Goal: Check status

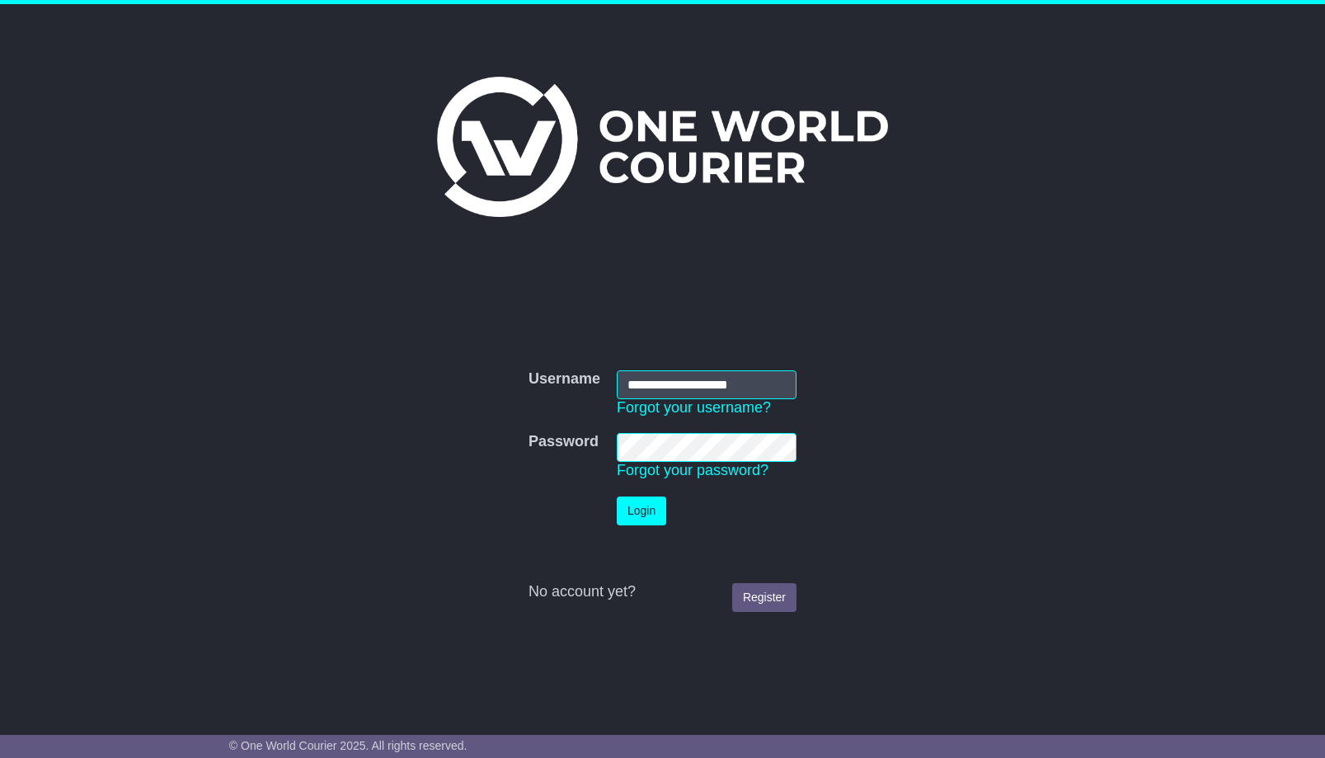
type input "**********"
click at [617, 496] on button "Login" at bounding box center [641, 510] width 49 height 29
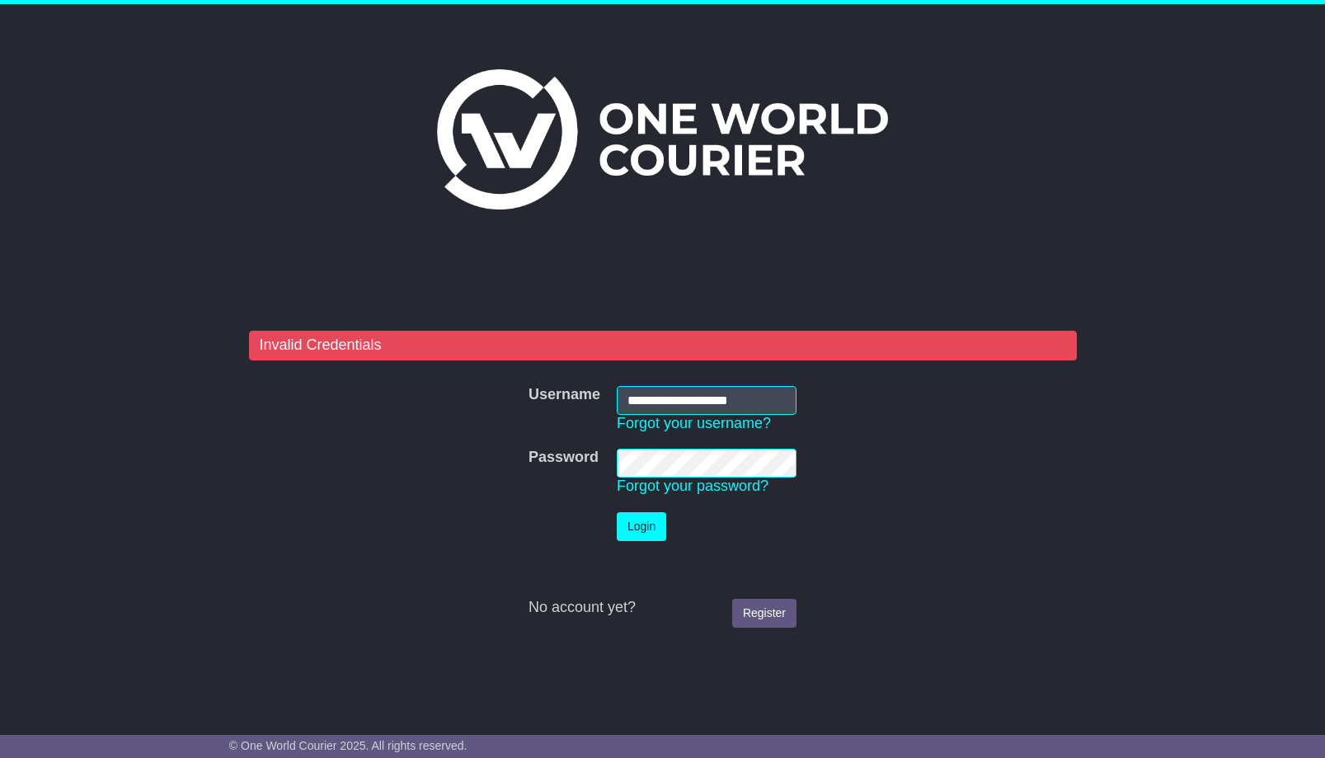
click at [617, 512] on button "Login" at bounding box center [641, 526] width 49 height 29
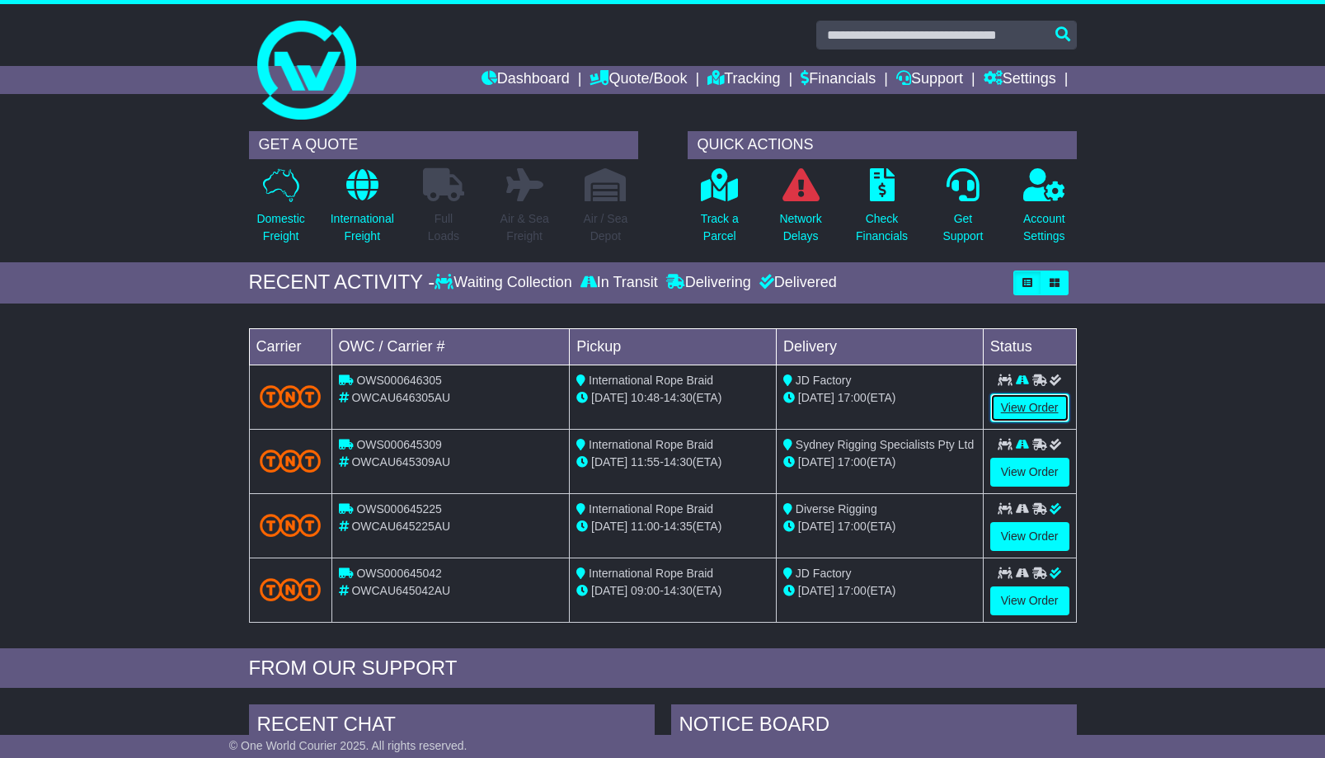
click at [1025, 403] on link "View Order" at bounding box center [1029, 407] width 79 height 29
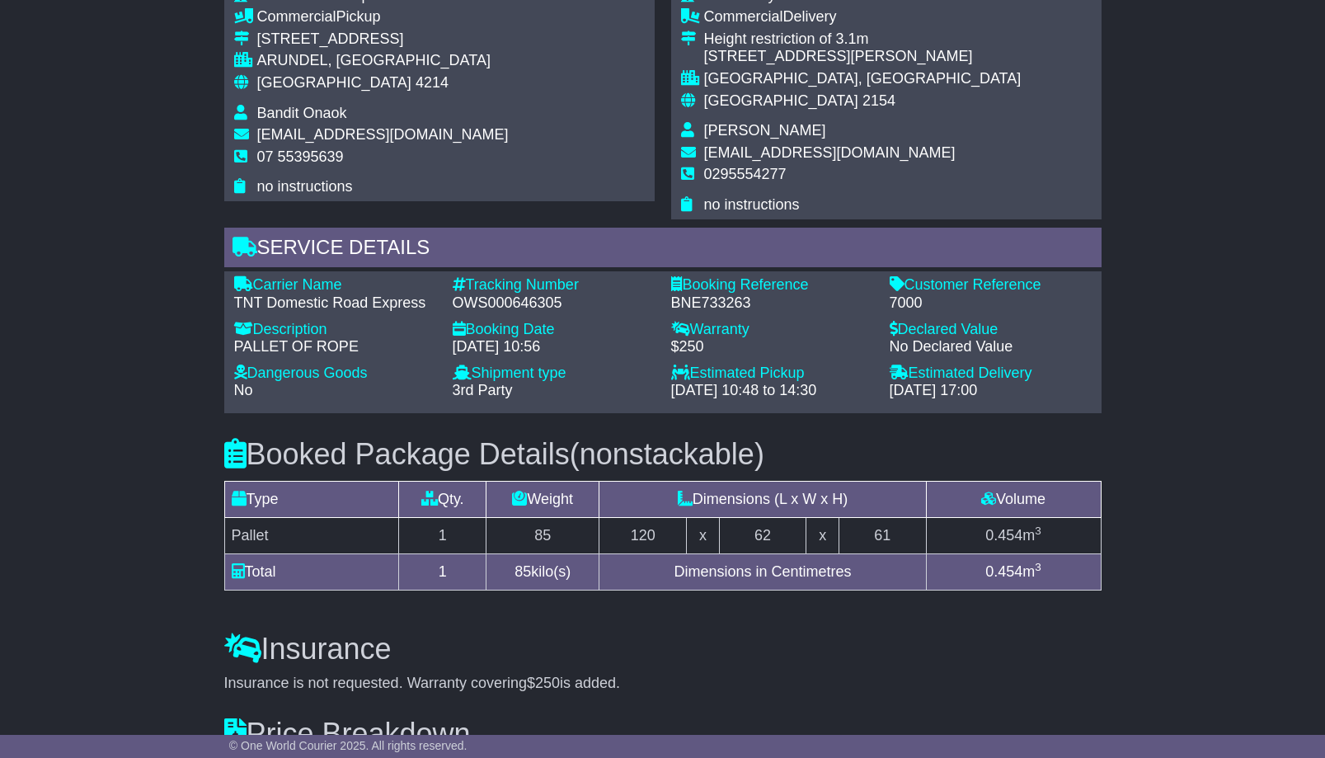
scroll to position [940, 0]
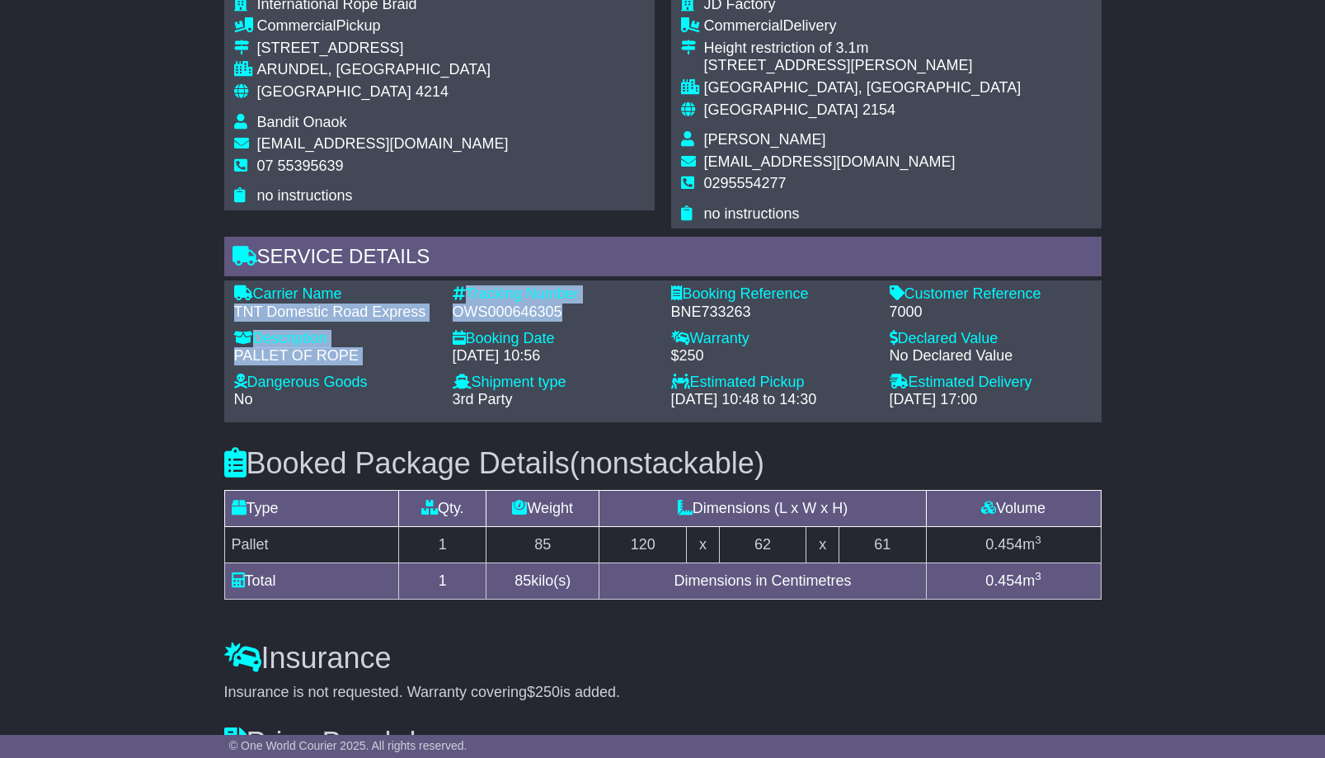
drag, startPoint x: 234, startPoint y: 307, endPoint x: 565, endPoint y: 313, distance: 330.7
click at [565, 313] on div "Carrier Name - TNT Domestic Road Express Description - PALLET OF ROPE Tracking …" at bounding box center [663, 351] width 874 height 132
click at [572, 308] on div "OWS000646305" at bounding box center [554, 312] width 202 height 18
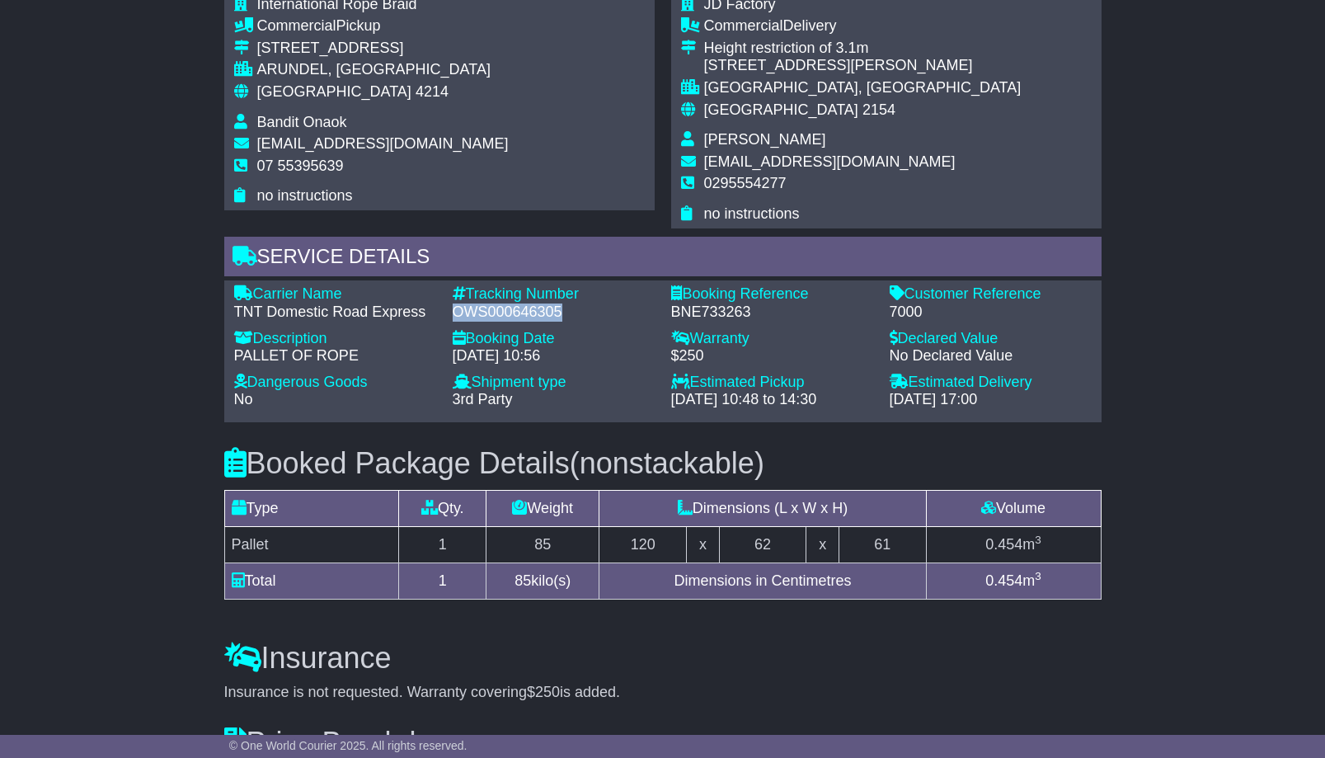
drag, startPoint x: 453, startPoint y: 308, endPoint x: 566, endPoint y: 316, distance: 114.0
click at [566, 316] on div "OWS000646305" at bounding box center [554, 312] width 202 height 18
copy div "OWS000646305"
